Goal: Find specific fact: Find specific fact

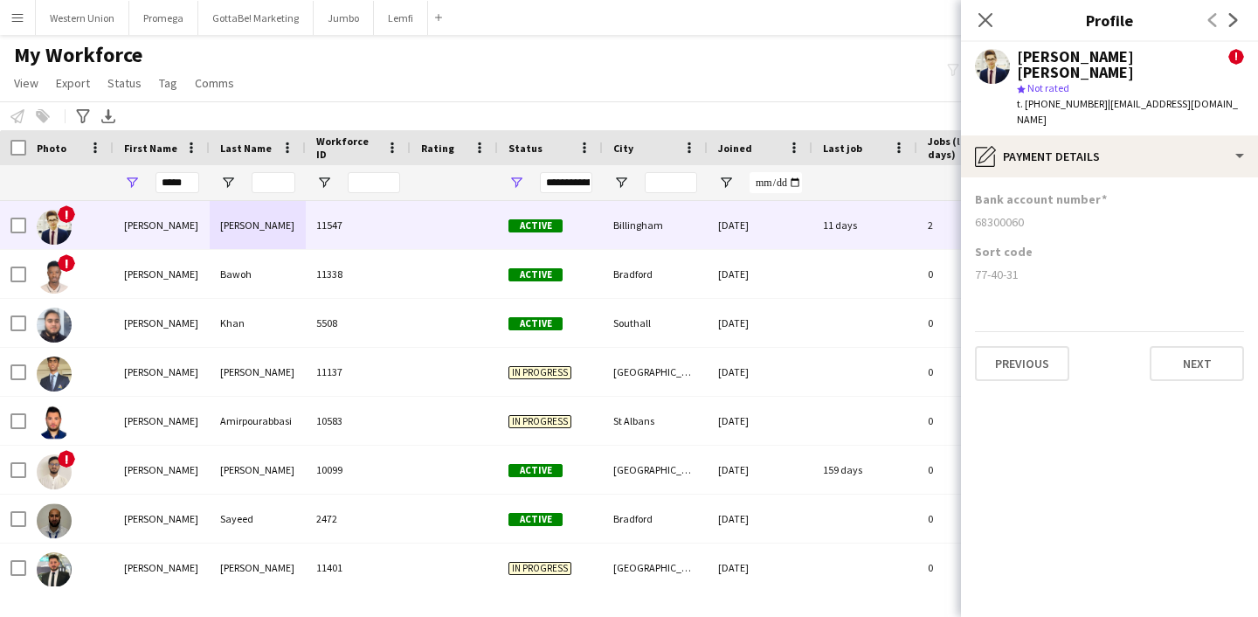
drag, startPoint x: 1025, startPoint y: 205, endPoint x: 975, endPoint y: 206, distance: 49.8
click at [975, 214] on div "68300060" at bounding box center [1109, 222] width 269 height 16
copy div "68300060"
drag, startPoint x: 1022, startPoint y: 257, endPoint x: 976, endPoint y: 256, distance: 46.3
click at [976, 266] on div "77-40-31" at bounding box center [1109, 274] width 269 height 16
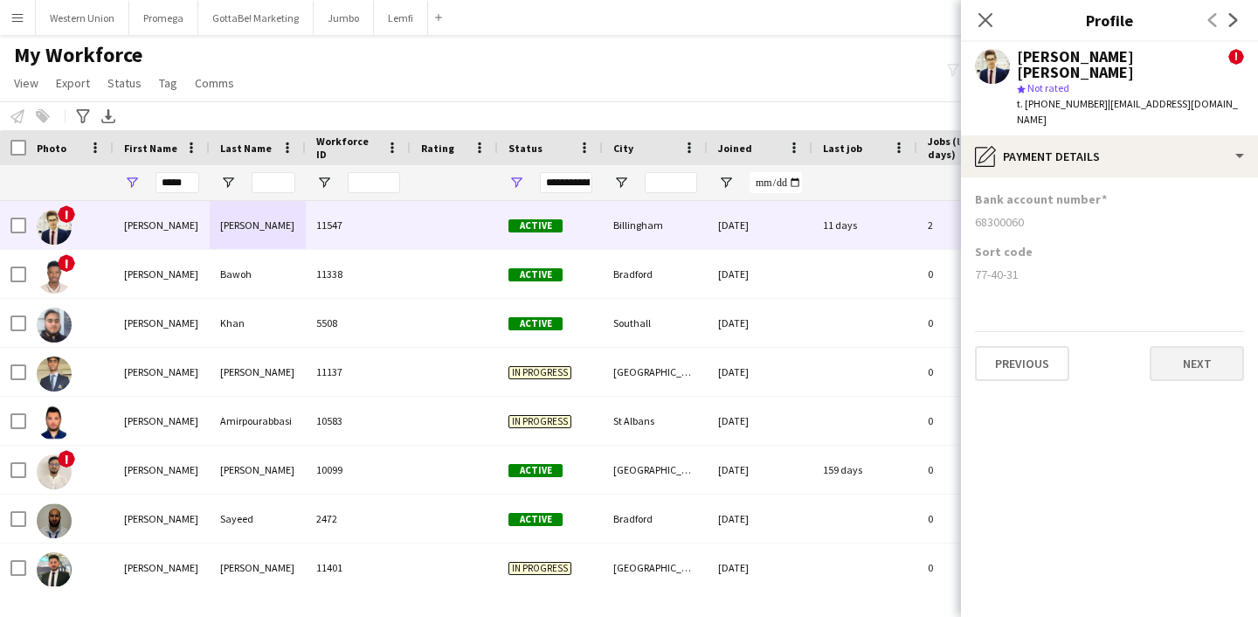
copy div "77-40-31"
drag, startPoint x: 162, startPoint y: 183, endPoint x: 252, endPoint y: 188, distance: 89.2
click at [252, 188] on div "*****" at bounding box center [947, 182] width 1894 height 35
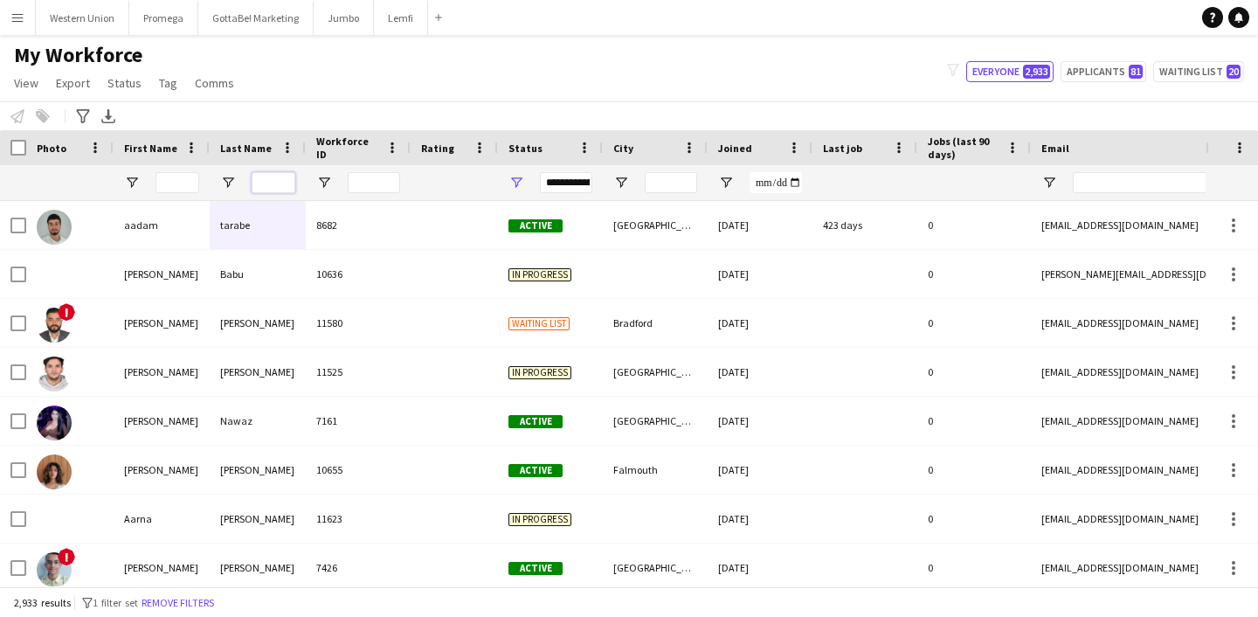
paste input "**********"
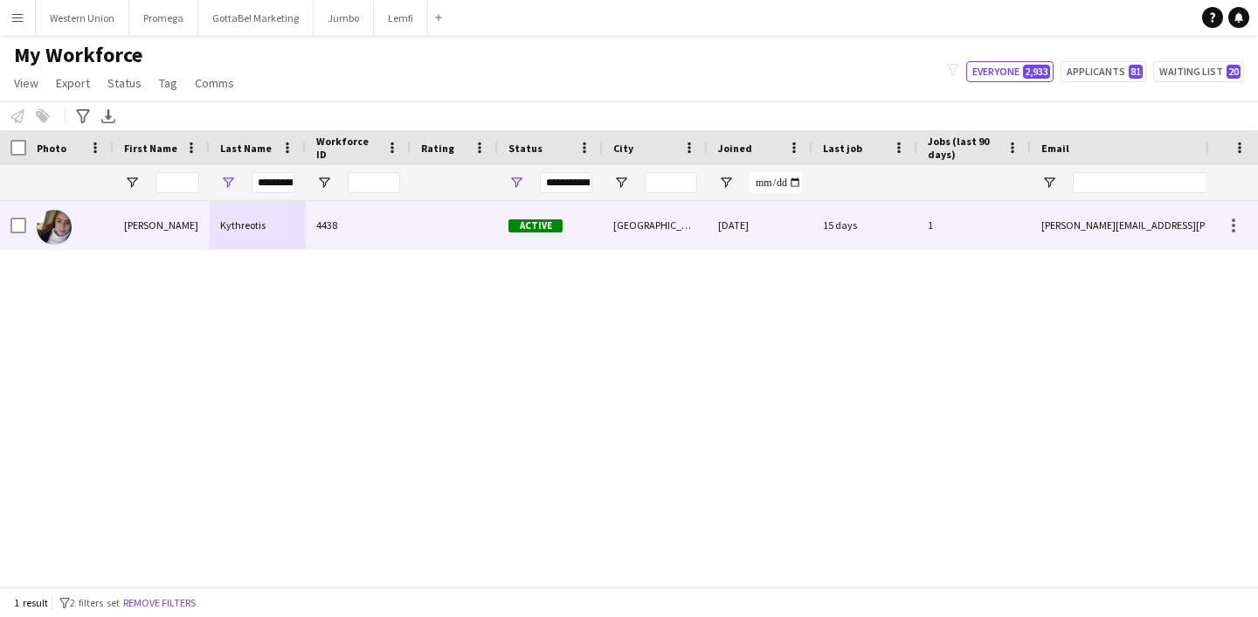
click at [191, 242] on div "[PERSON_NAME]" at bounding box center [162, 225] width 96 height 48
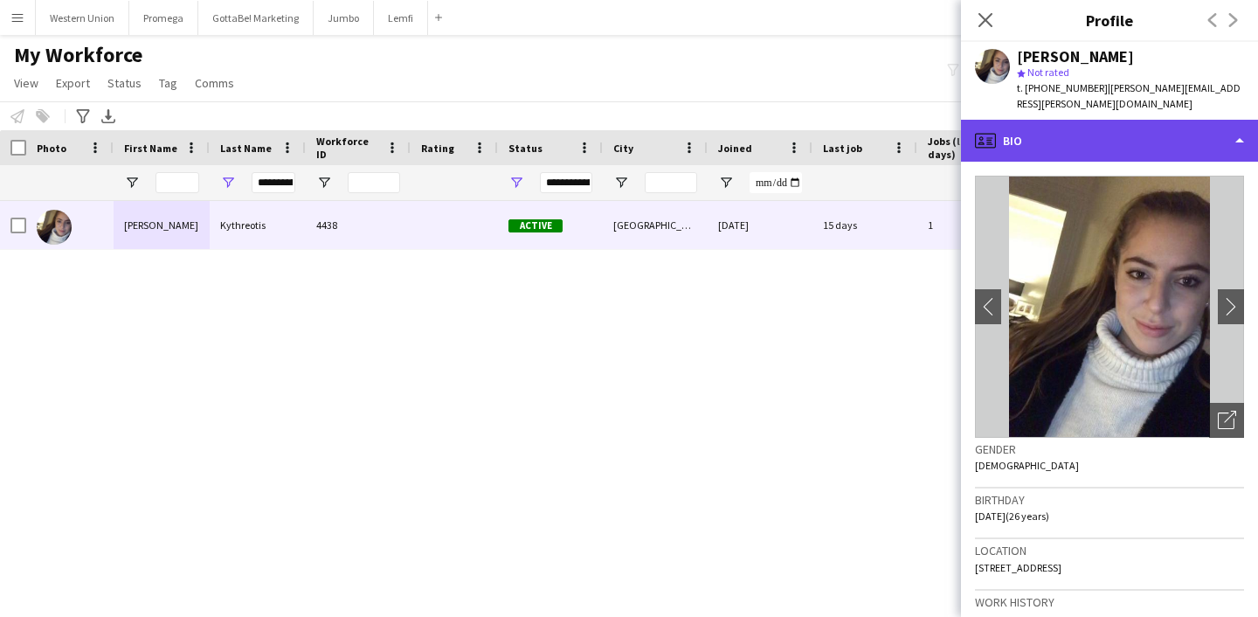
click at [1228, 138] on div "profile Bio" at bounding box center [1109, 141] width 297 height 42
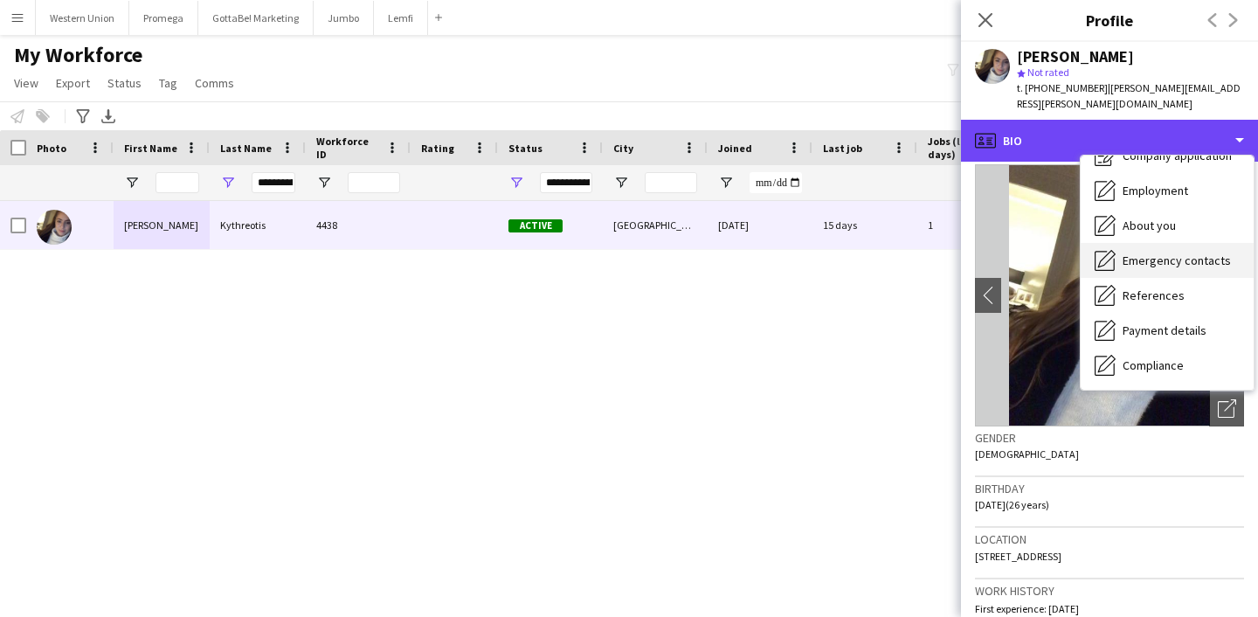
scroll to position [68, 0]
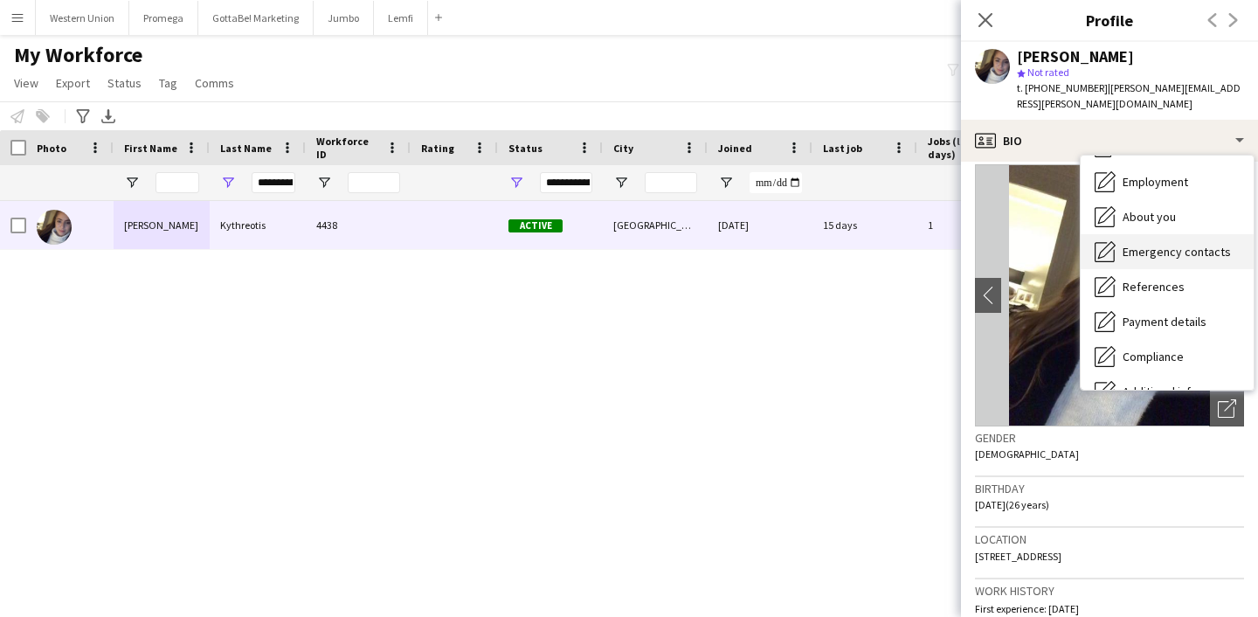
click at [1163, 314] on span "Payment details" at bounding box center [1164, 322] width 84 height 16
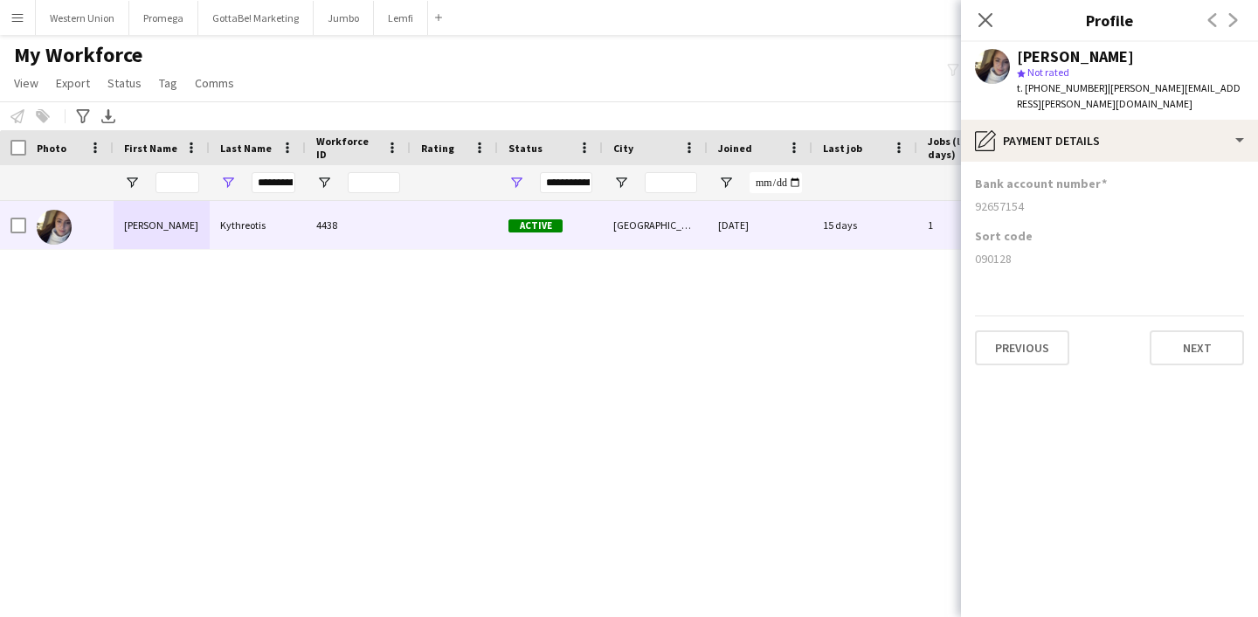
drag, startPoint x: 1023, startPoint y: 190, endPoint x: 968, endPoint y: 189, distance: 55.0
click at [967, 189] on app-section-data-types "Bank account number [FINANCIAL_ID] Sort code [FINANCIAL_ID] Previous Next" at bounding box center [1109, 389] width 297 height 455
copy div "92657154"
drag, startPoint x: 1012, startPoint y: 244, endPoint x: 972, endPoint y: 245, distance: 40.2
click at [972, 245] on app-section-data-types "Bank account number [FINANCIAL_ID] Sort code [FINANCIAL_ID] Previous Next" at bounding box center [1109, 389] width 297 height 455
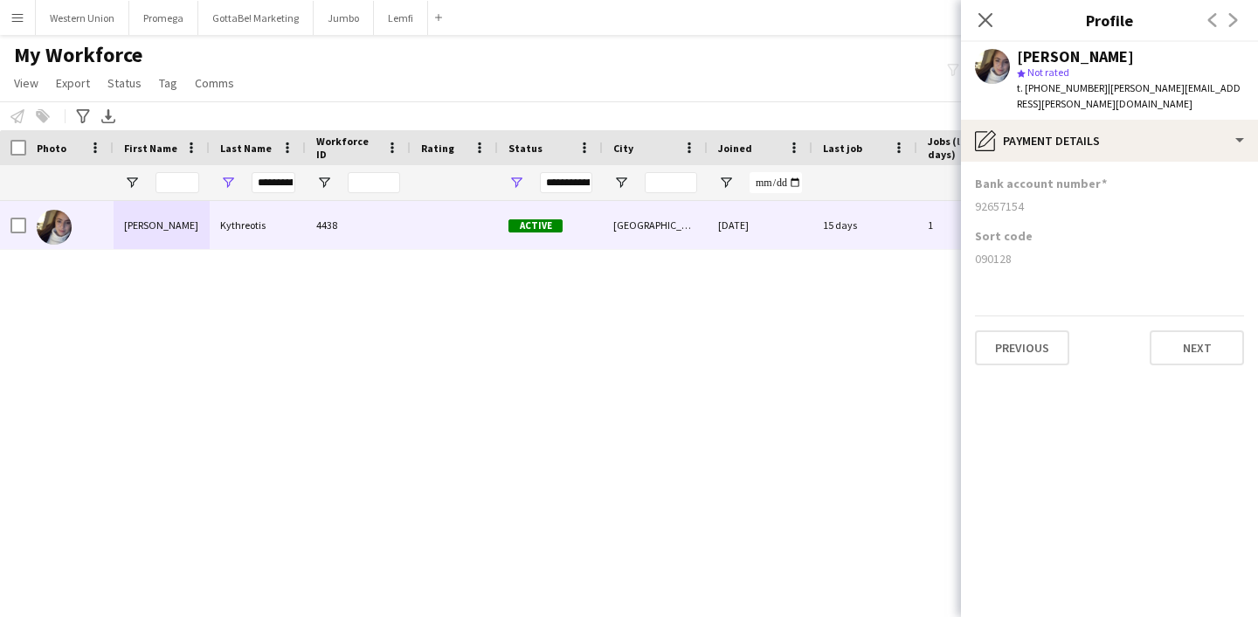
copy div "090128"
drag, startPoint x: 259, startPoint y: 183, endPoint x: 314, endPoint y: 183, distance: 54.2
click at [314, 183] on div "**********" at bounding box center [947, 182] width 1894 height 35
paste input "Last Name Filter Input"
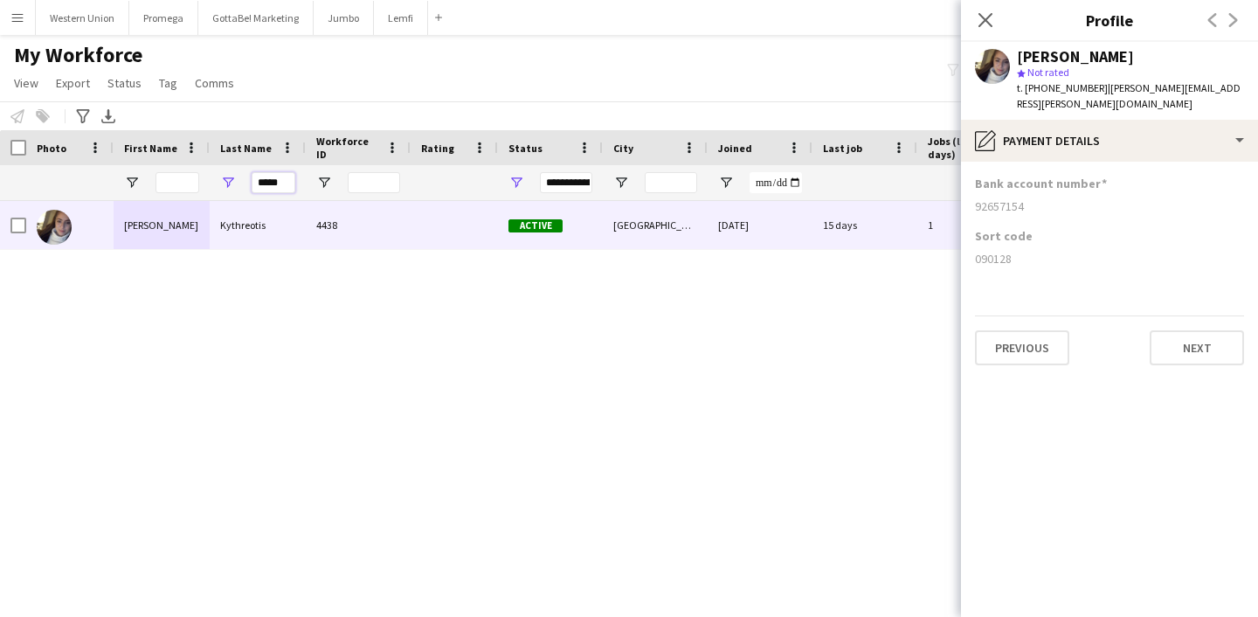
scroll to position [0, 0]
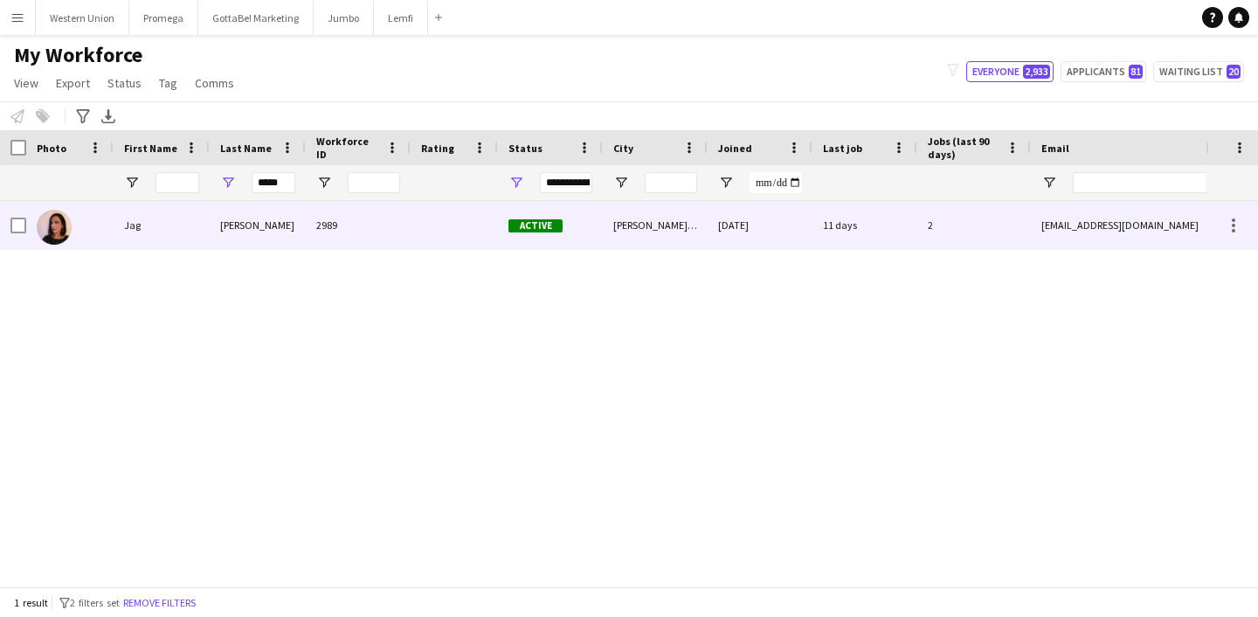
click at [200, 228] on div "Jag" at bounding box center [162, 225] width 96 height 48
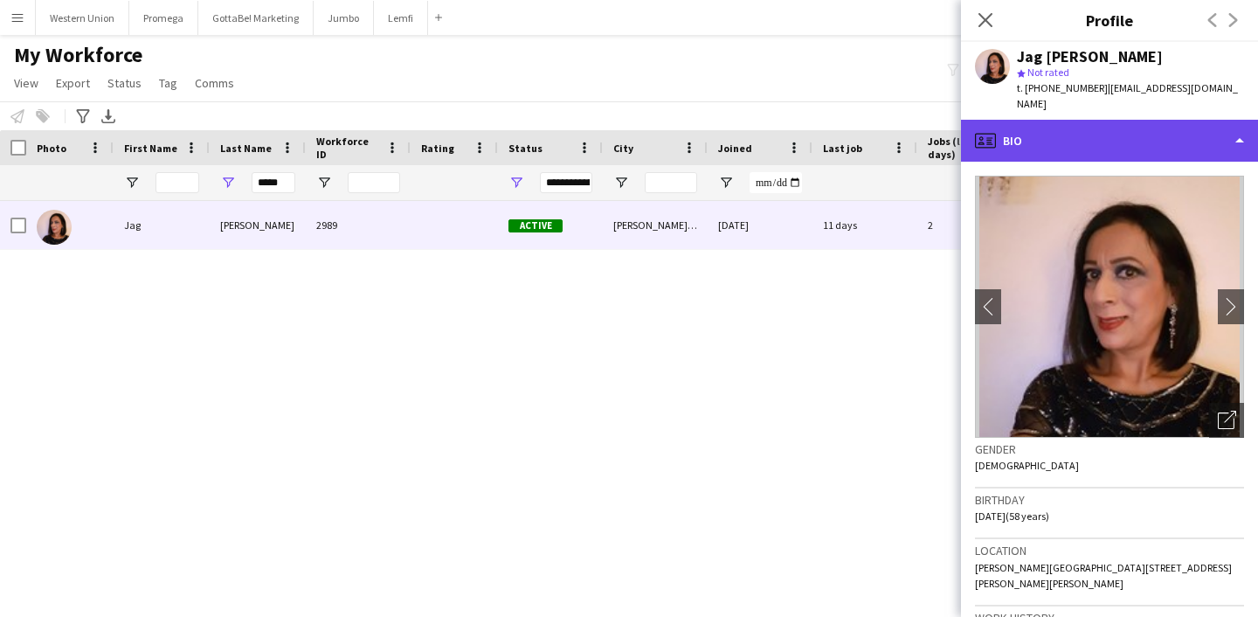
click at [1116, 129] on div "profile Bio" at bounding box center [1109, 141] width 297 height 42
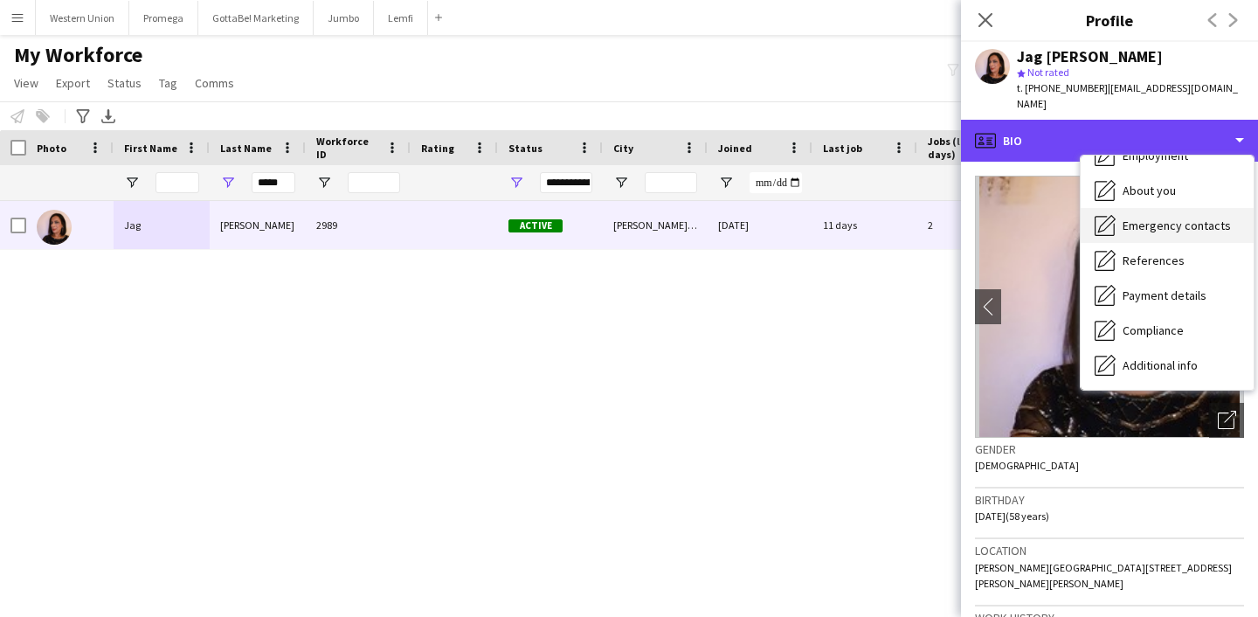
scroll to position [119, 0]
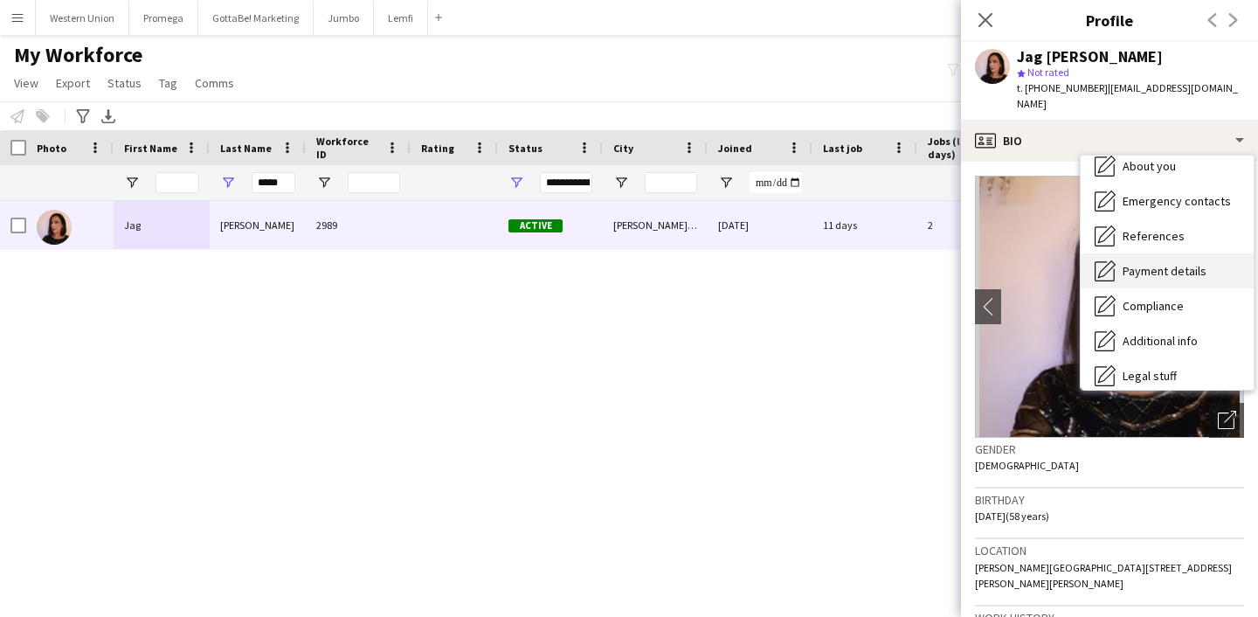
click at [1181, 263] on span "Payment details" at bounding box center [1164, 271] width 84 height 16
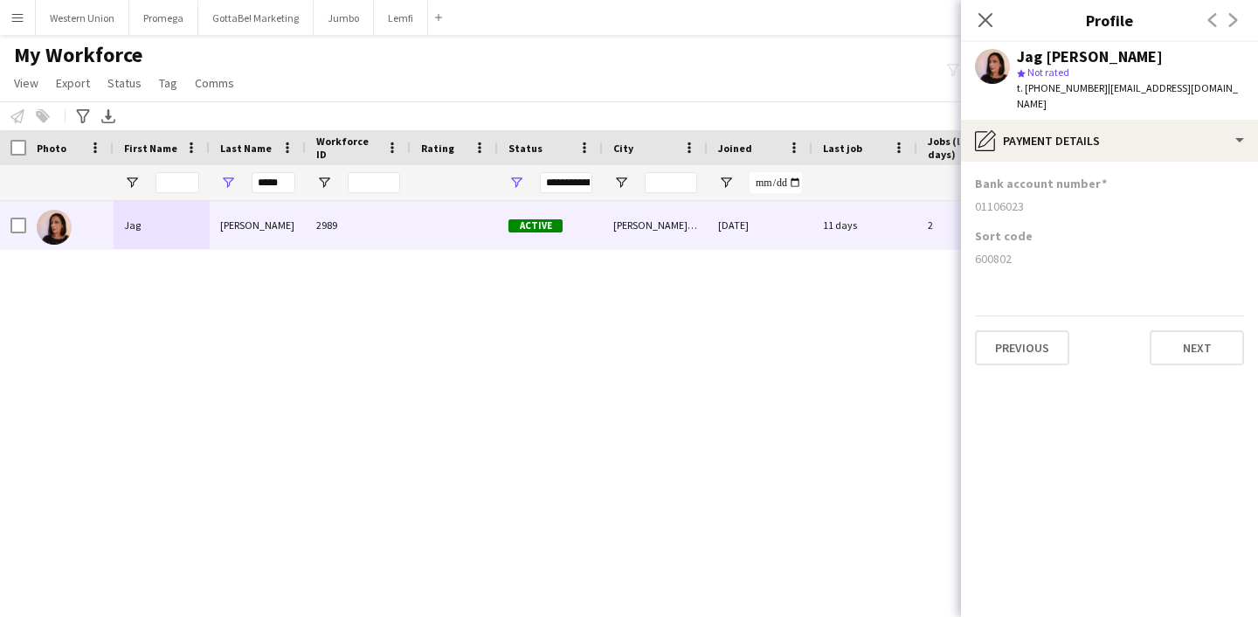
drag, startPoint x: 1029, startPoint y: 190, endPoint x: 974, endPoint y: 190, distance: 55.0
click at [975, 198] on div "01106023" at bounding box center [1109, 206] width 269 height 16
copy div "01106023"
drag, startPoint x: 1014, startPoint y: 241, endPoint x: 973, endPoint y: 243, distance: 41.1
click at [973, 243] on app-section-data-types "Bank account number [FINANCIAL_ID] Sort code [FINANCIAL_ID] Previous Next" at bounding box center [1109, 389] width 297 height 455
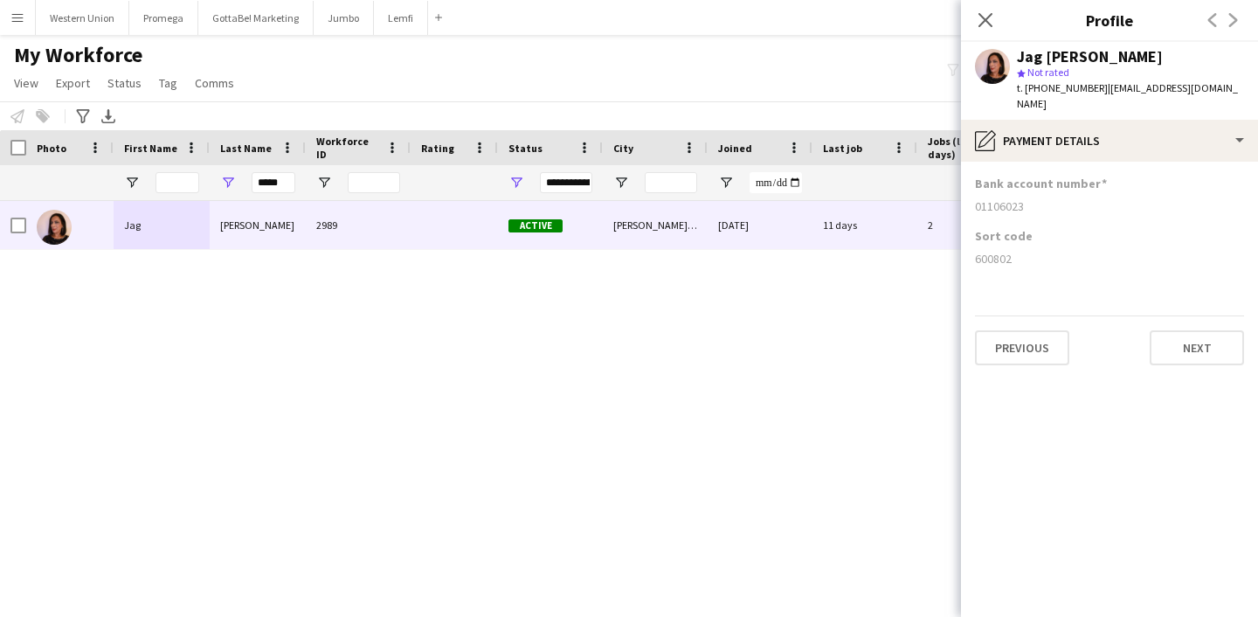
copy div "600802"
drag, startPoint x: 287, startPoint y: 183, endPoint x: 213, endPoint y: 175, distance: 74.7
click at [213, 175] on div "*****" at bounding box center [258, 182] width 96 height 35
paste input "**"
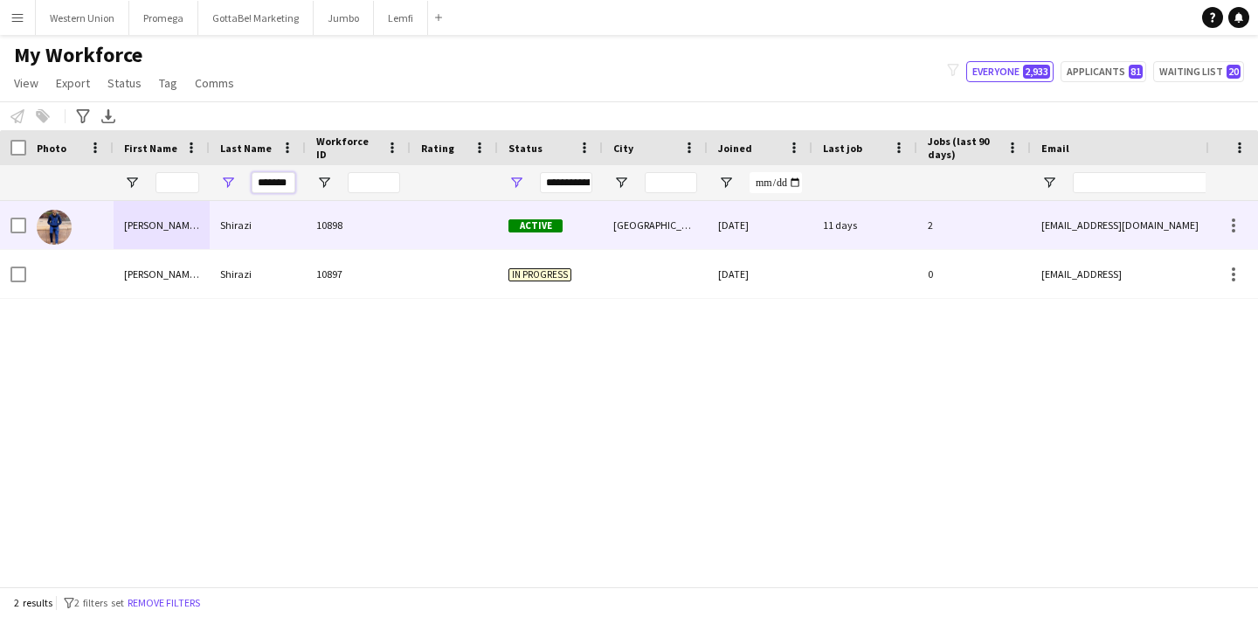
type input "*******"
click at [105, 222] on div at bounding box center [69, 225] width 87 height 48
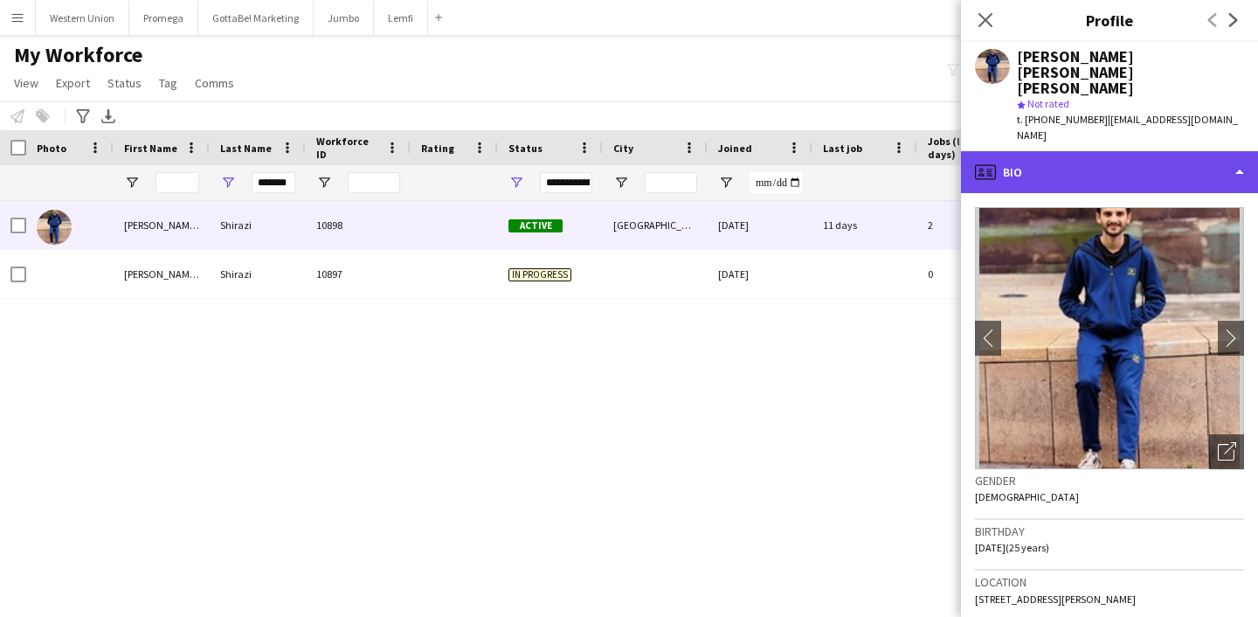
click at [1193, 151] on div "profile Bio" at bounding box center [1109, 172] width 297 height 42
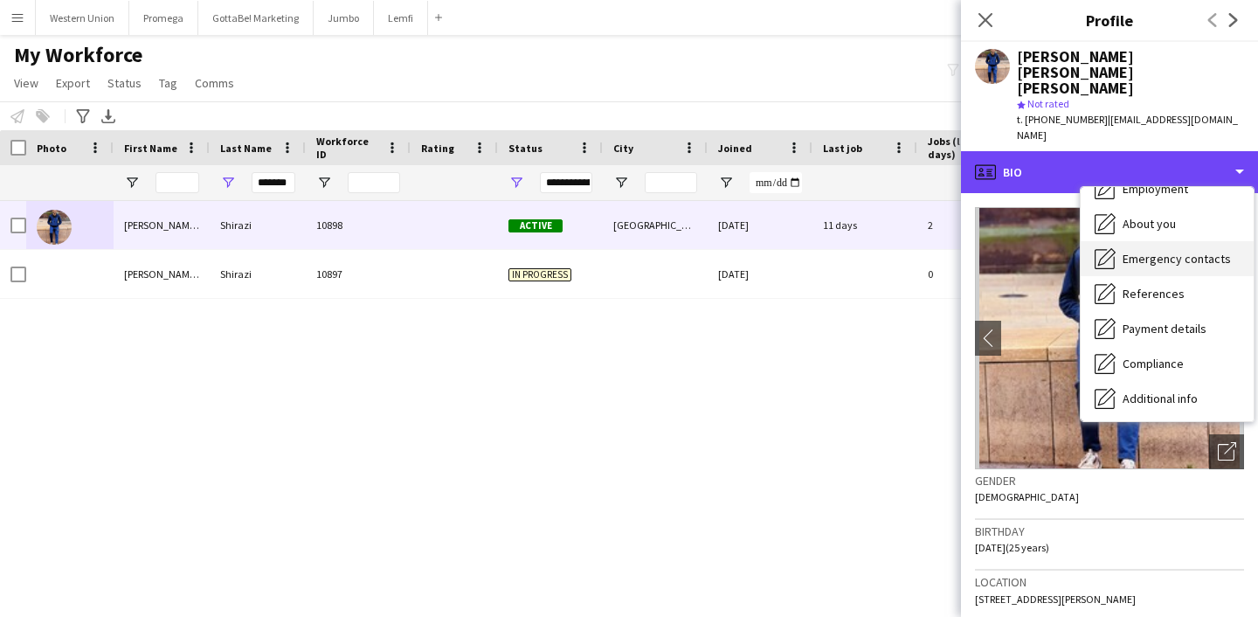
scroll to position [94, 0]
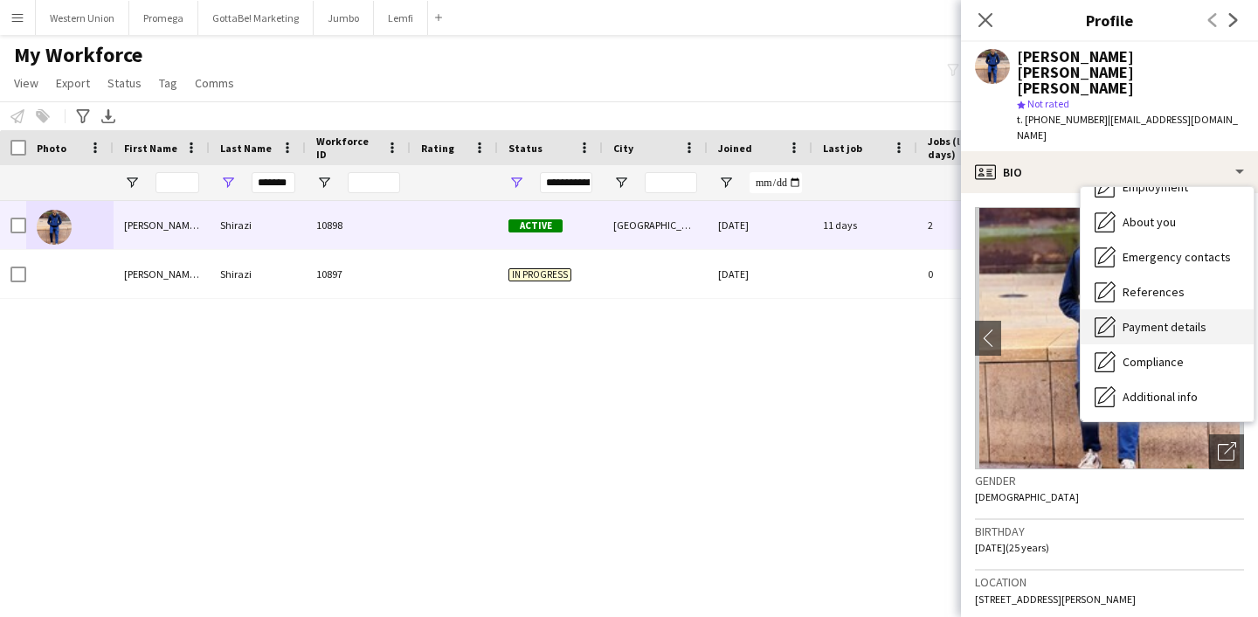
click at [1167, 319] on span "Payment details" at bounding box center [1164, 327] width 84 height 16
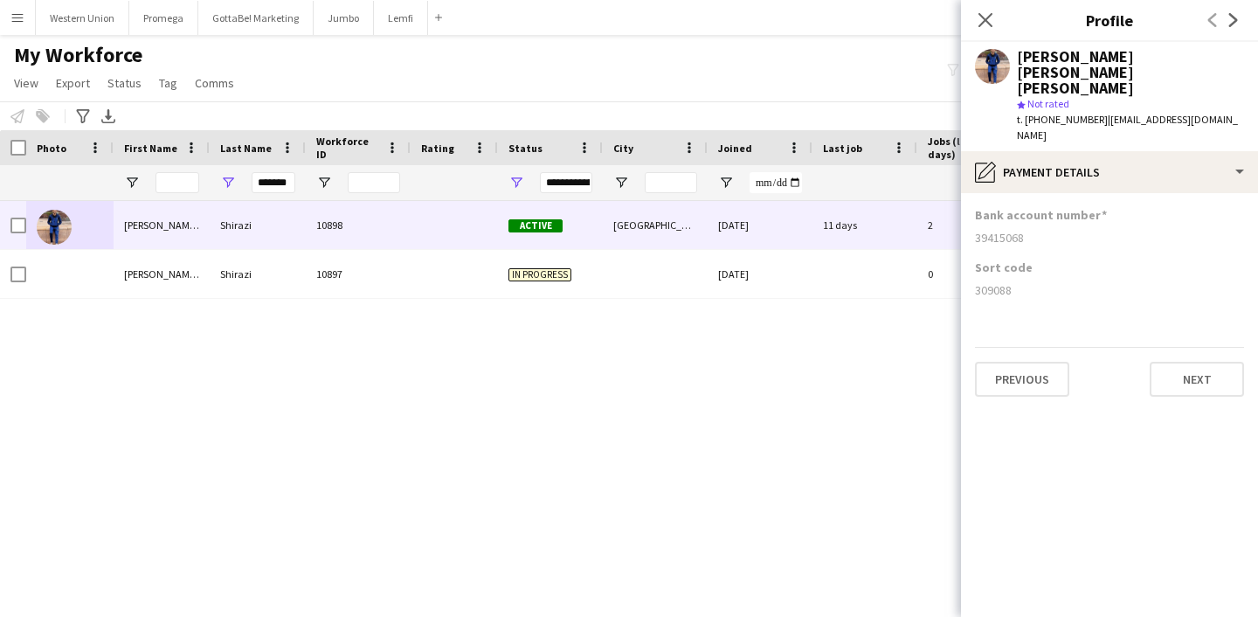
drag, startPoint x: 1024, startPoint y: 189, endPoint x: 975, endPoint y: 190, distance: 48.9
click at [975, 230] on div "39415068" at bounding box center [1109, 238] width 269 height 16
copy div "39415068"
drag, startPoint x: 1013, startPoint y: 242, endPoint x: 976, endPoint y: 241, distance: 36.7
click at [976, 282] on div "309088" at bounding box center [1109, 290] width 269 height 16
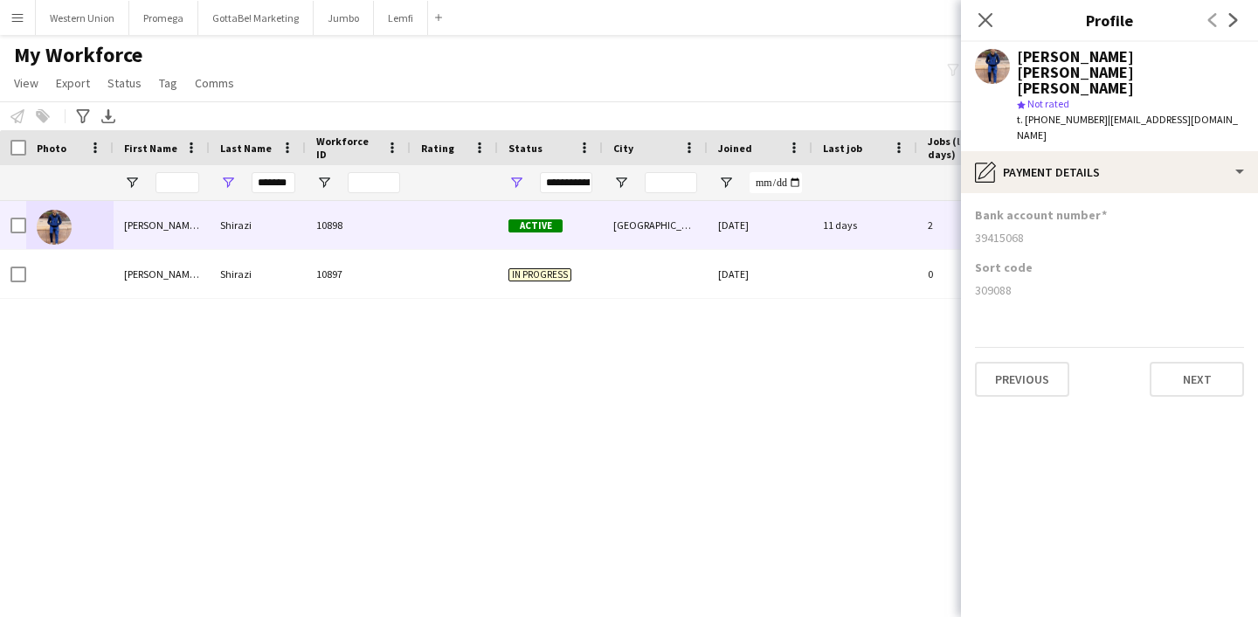
copy div "309088"
